Goal: Navigation & Orientation: Find specific page/section

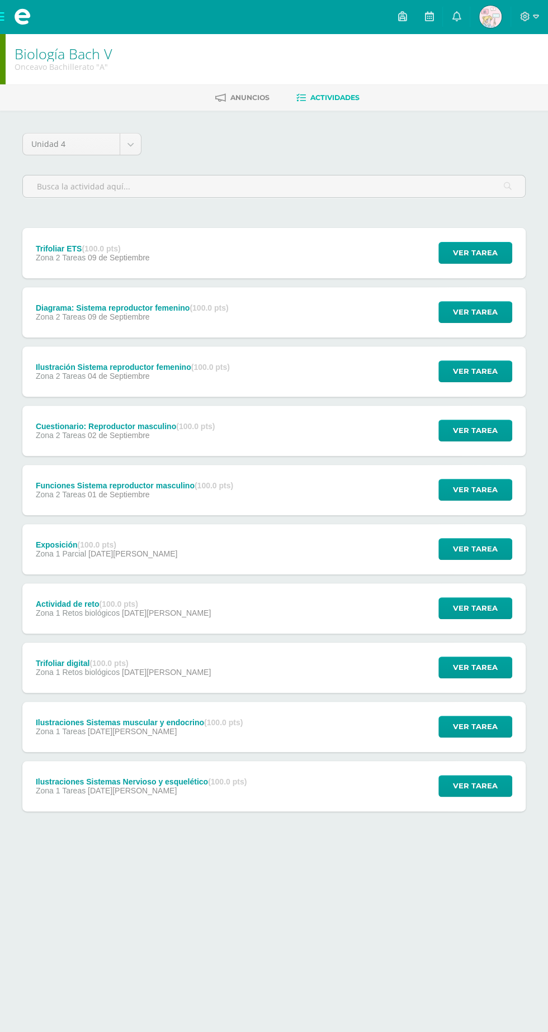
click at [16, 26] on span at bounding box center [22, 17] width 45 height 34
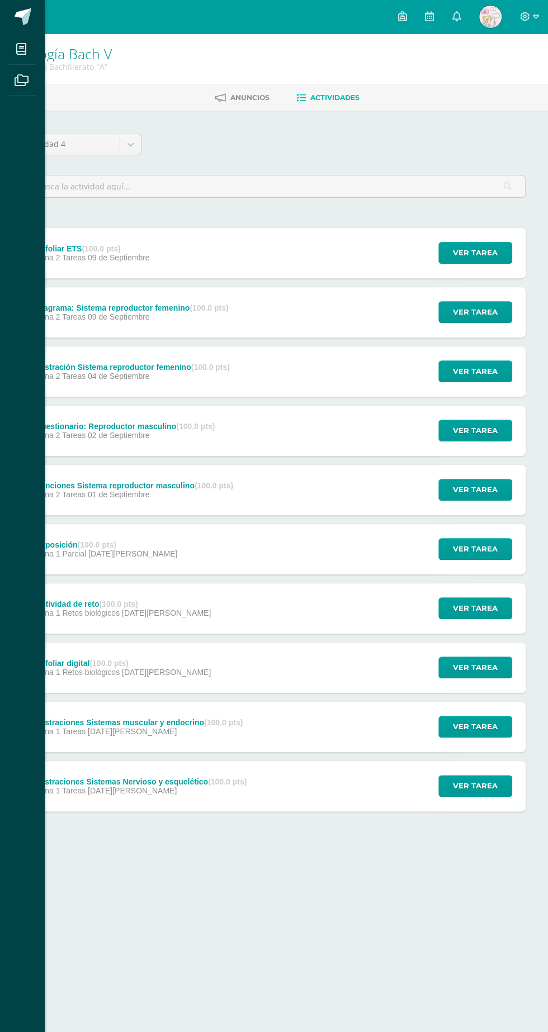
click at [20, 48] on icon at bounding box center [21, 49] width 10 height 11
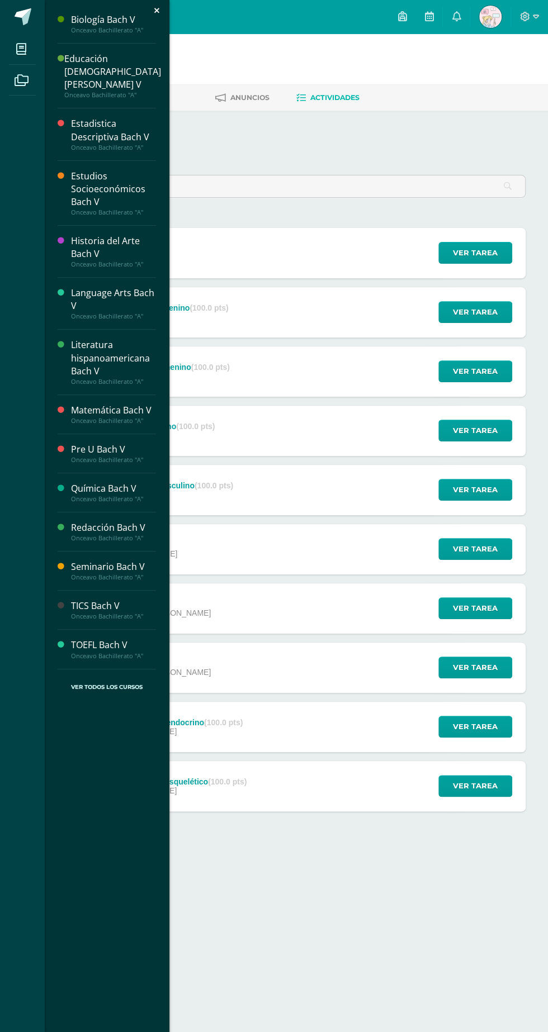
click at [107, 209] on div "Onceavo Bachillerato "A"" at bounding box center [113, 213] width 85 height 8
